Goal: Obtain resource: Obtain resource

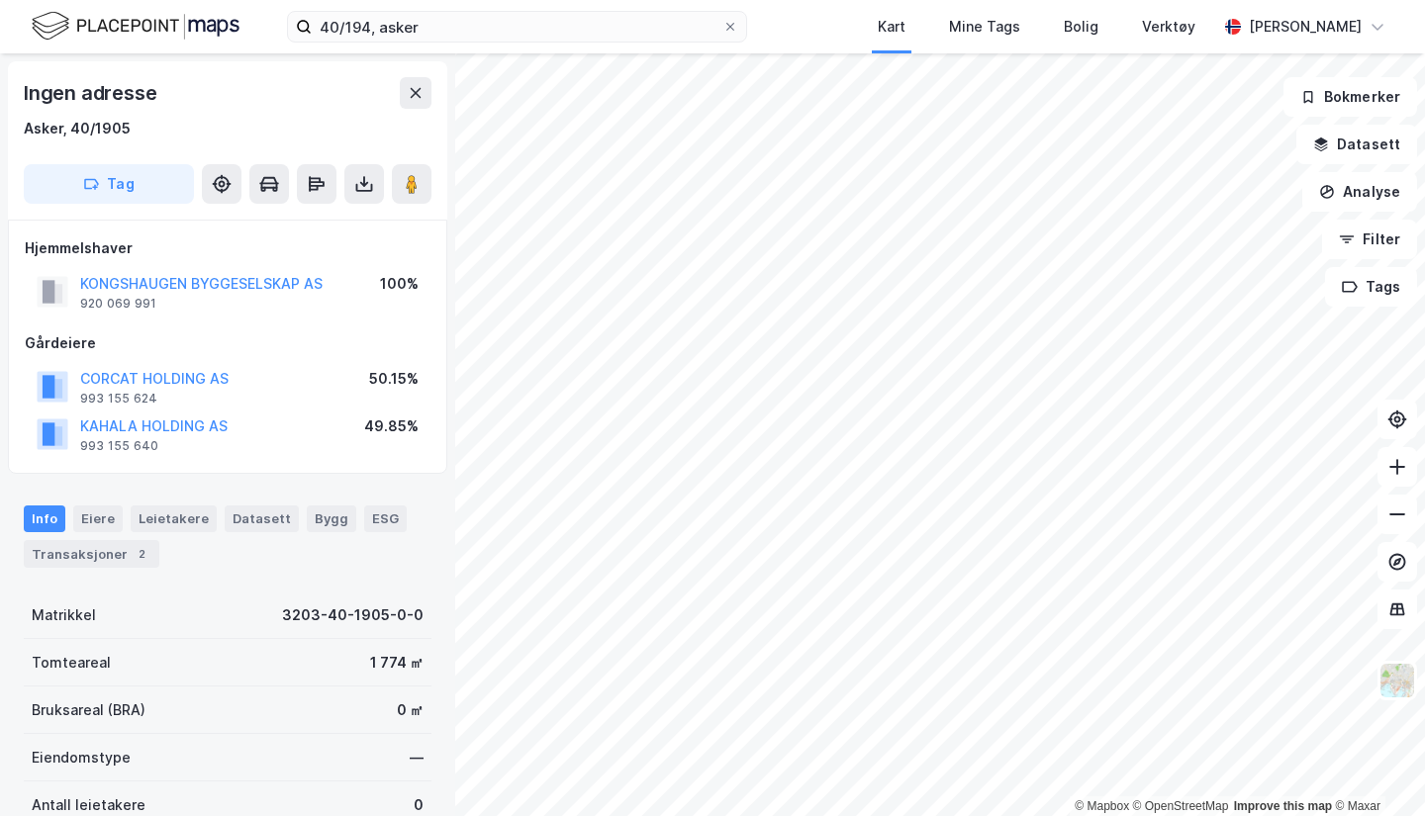
click at [367, 192] on icon at bounding box center [364, 184] width 20 height 20
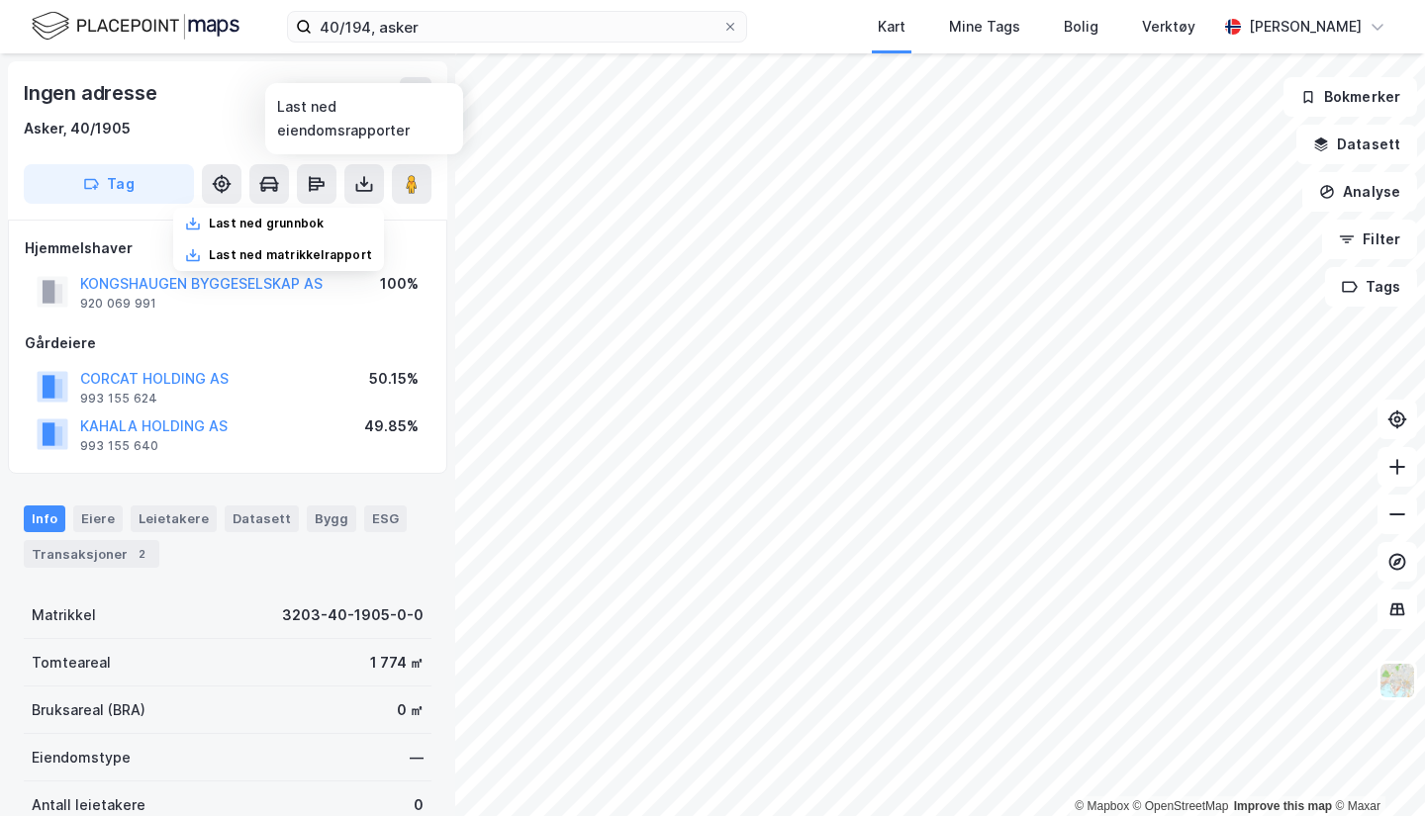
click at [297, 215] on div "Last ned grunnbok" at bounding box center [278, 224] width 211 height 32
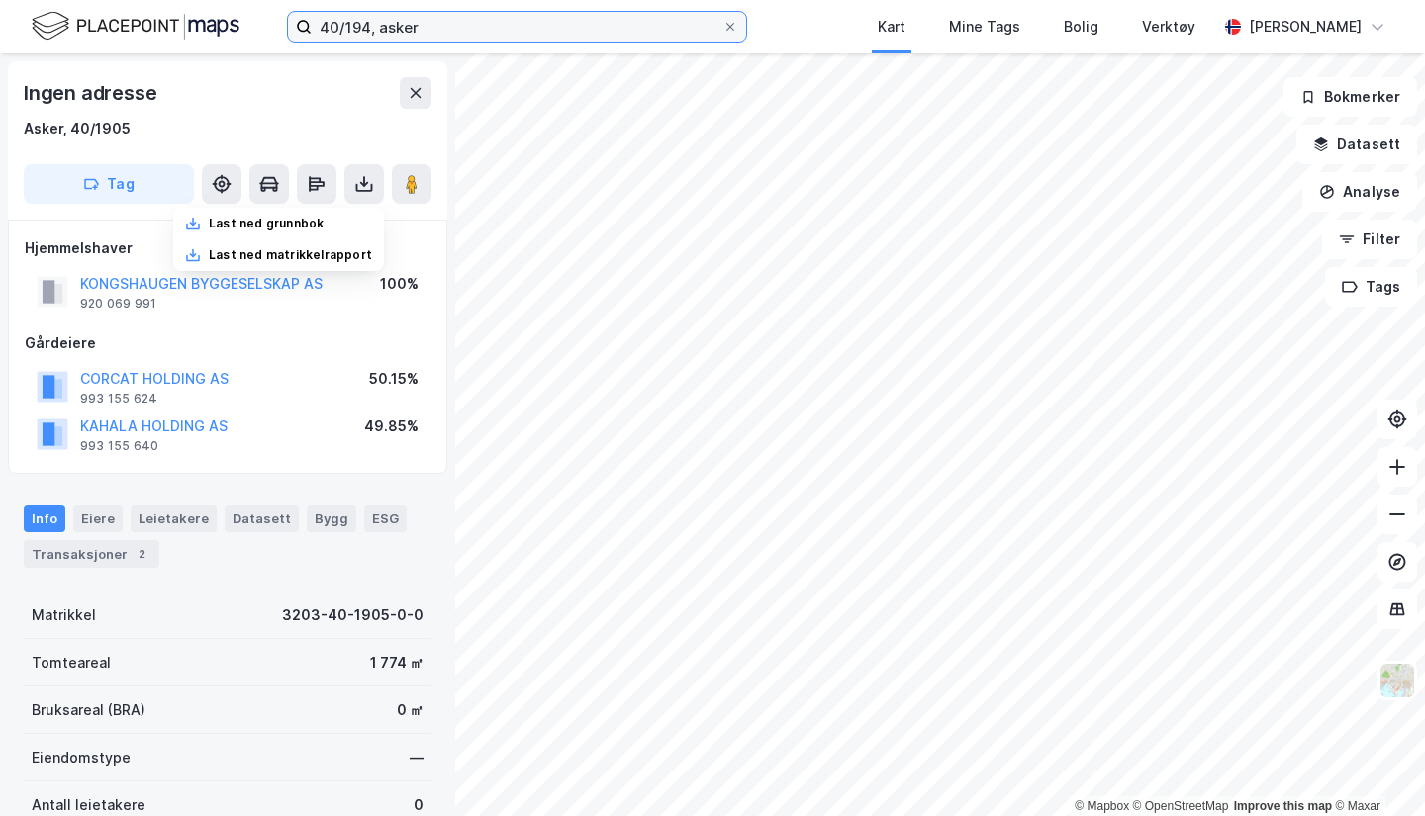
click at [370, 21] on input "40/194, asker" at bounding box center [517, 27] width 411 height 30
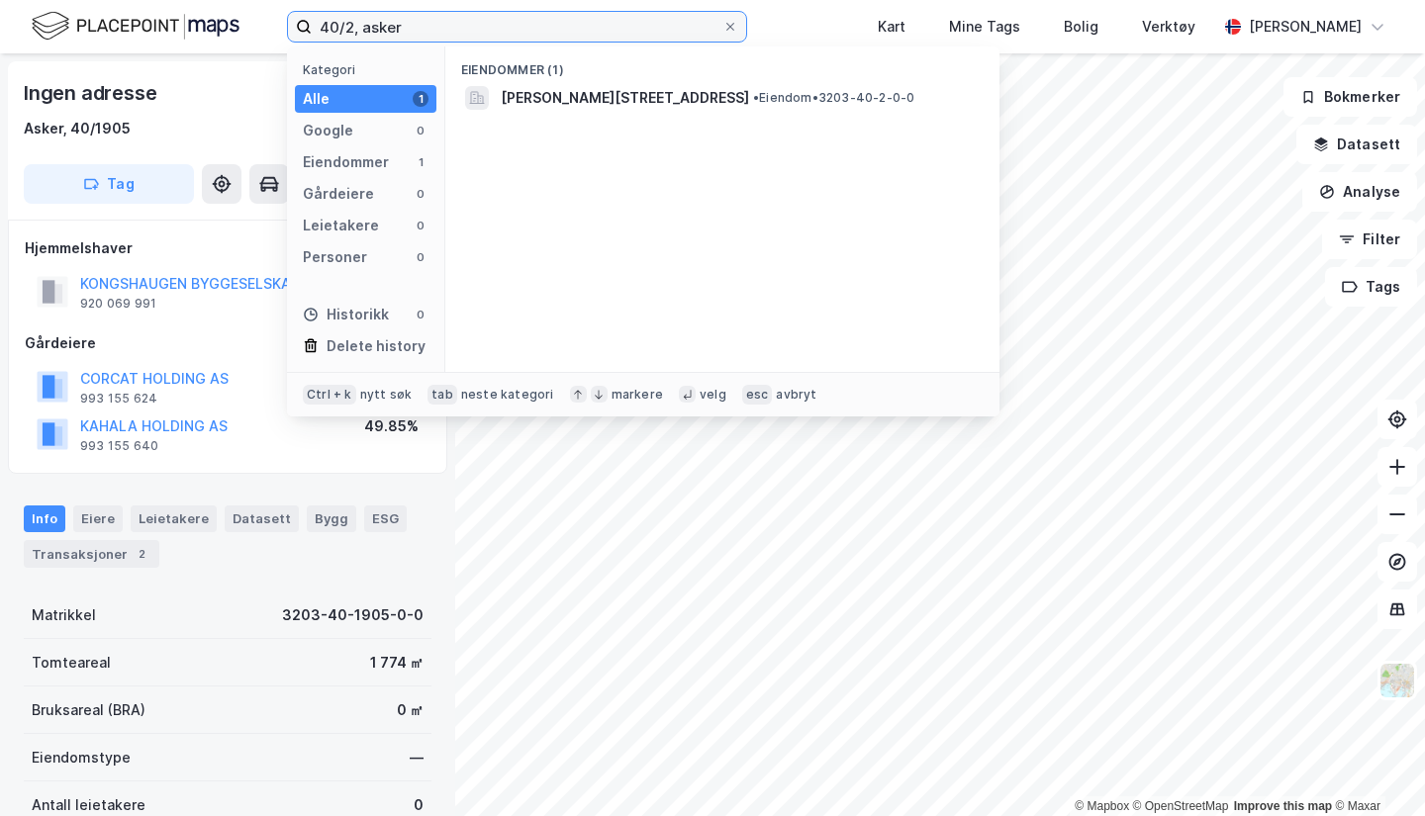
type input "40/2, asker"
click at [517, 89] on span "[PERSON_NAME][STREET_ADDRESS]" at bounding box center [625, 98] width 248 height 24
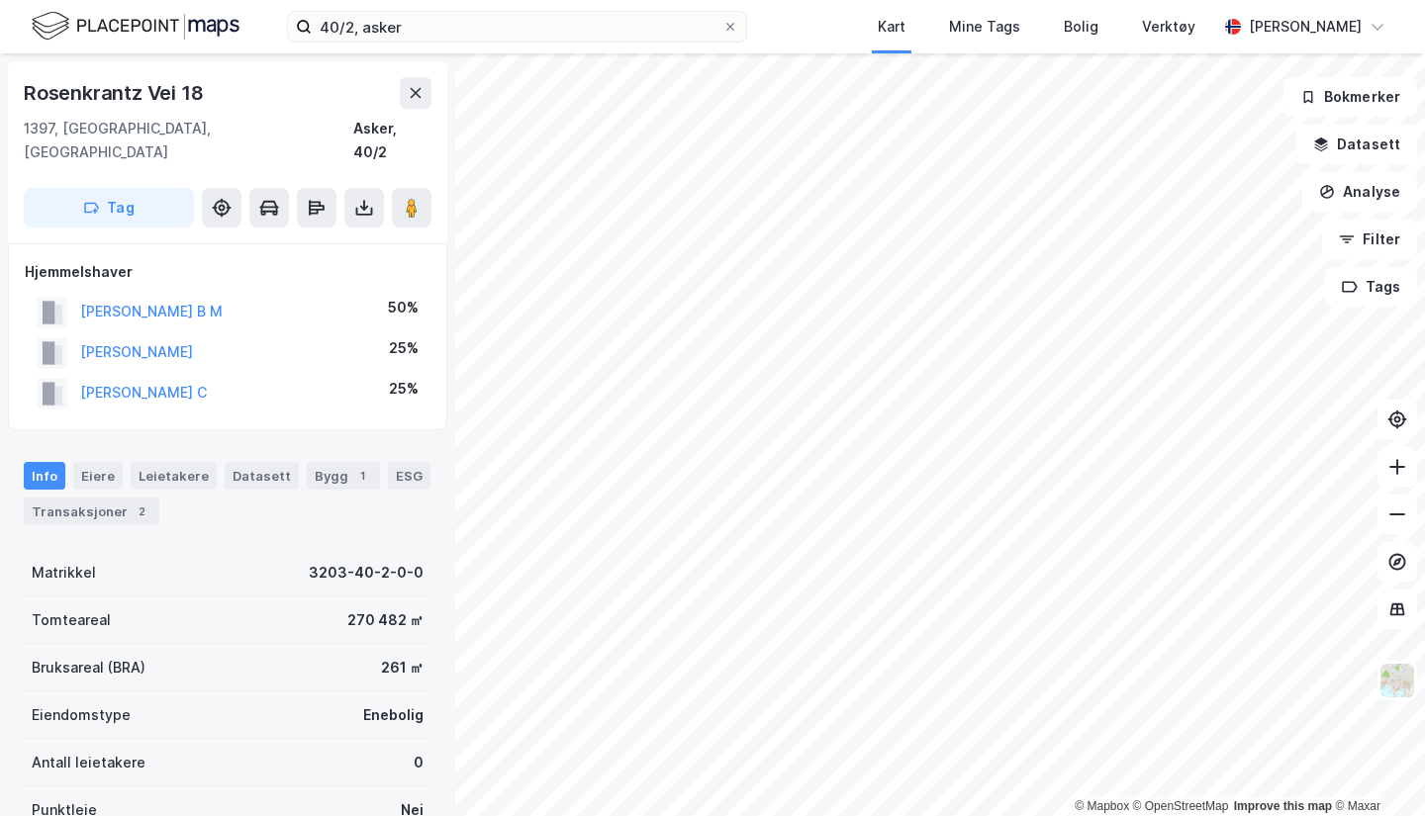
click at [362, 198] on icon at bounding box center [364, 208] width 20 height 20
click at [271, 239] on div "Last ned grunnbok" at bounding box center [266, 247] width 115 height 16
